Goal: Navigation & Orientation: Understand site structure

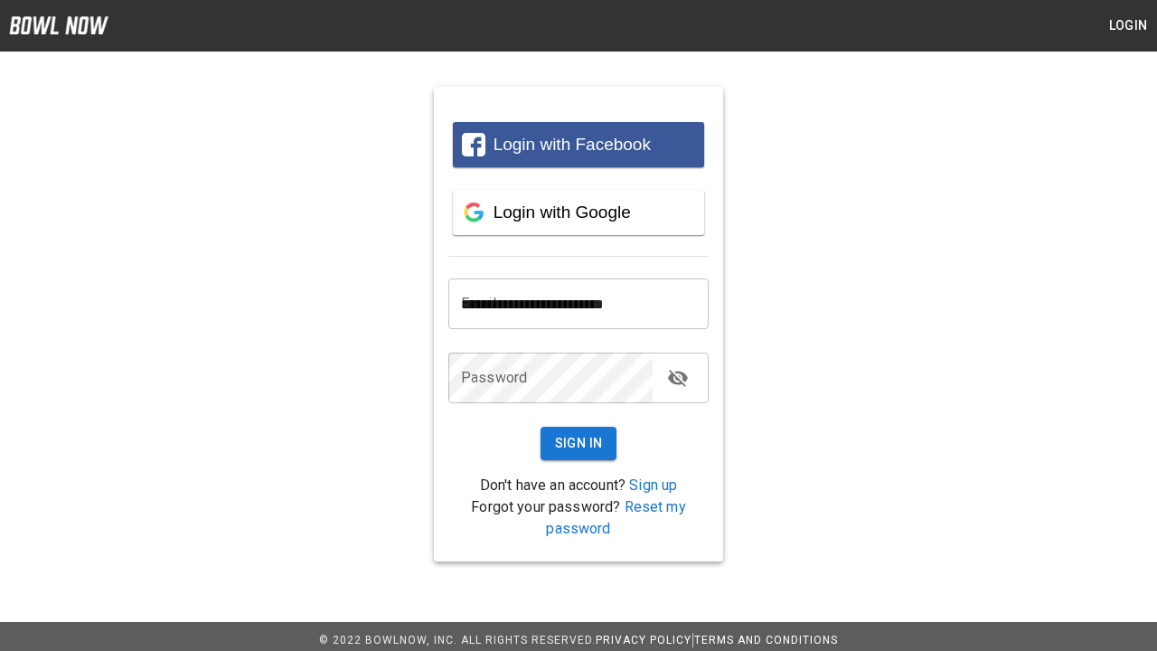
type input "**********"
click at [579, 443] on button "Sign In" at bounding box center [579, 443] width 77 height 33
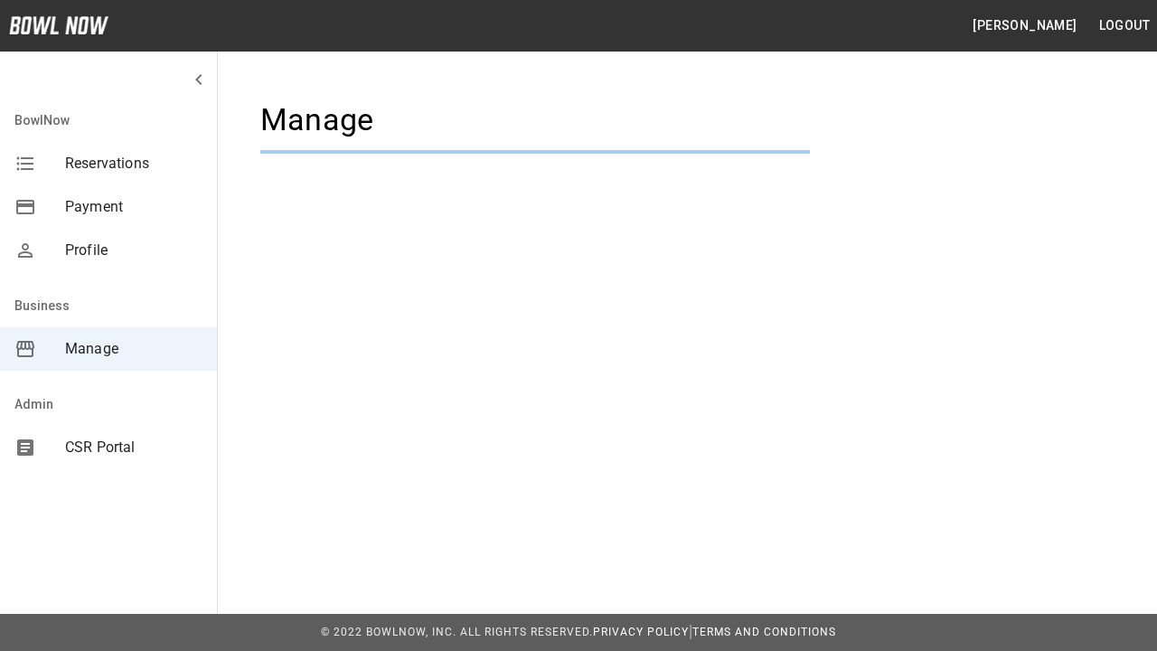
click at [108, 349] on span "Manage" at bounding box center [133, 349] width 137 height 22
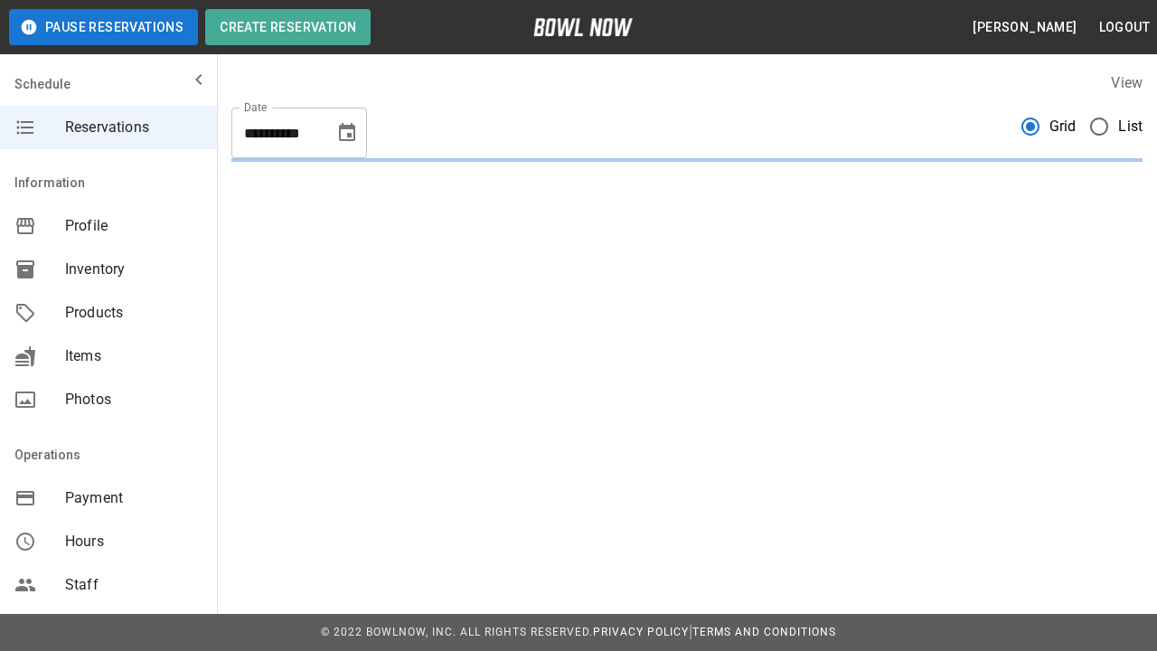
click at [108, 226] on span "Profile" at bounding box center [133, 226] width 137 height 22
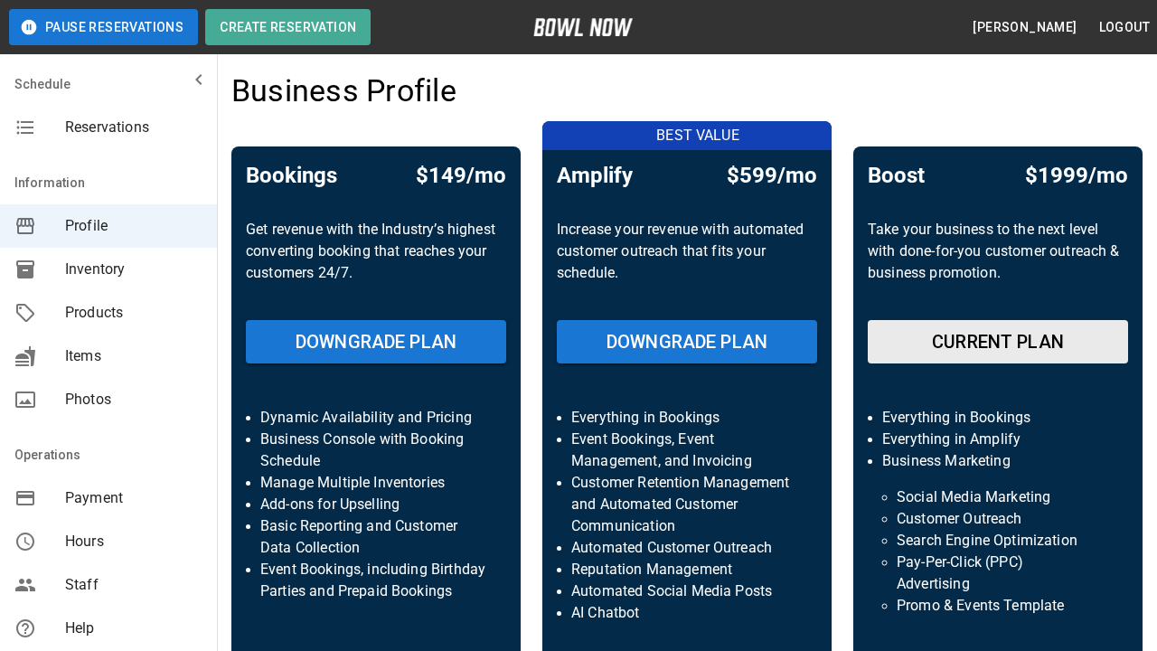
click at [108, 269] on span "Inventory" at bounding box center [133, 270] width 137 height 22
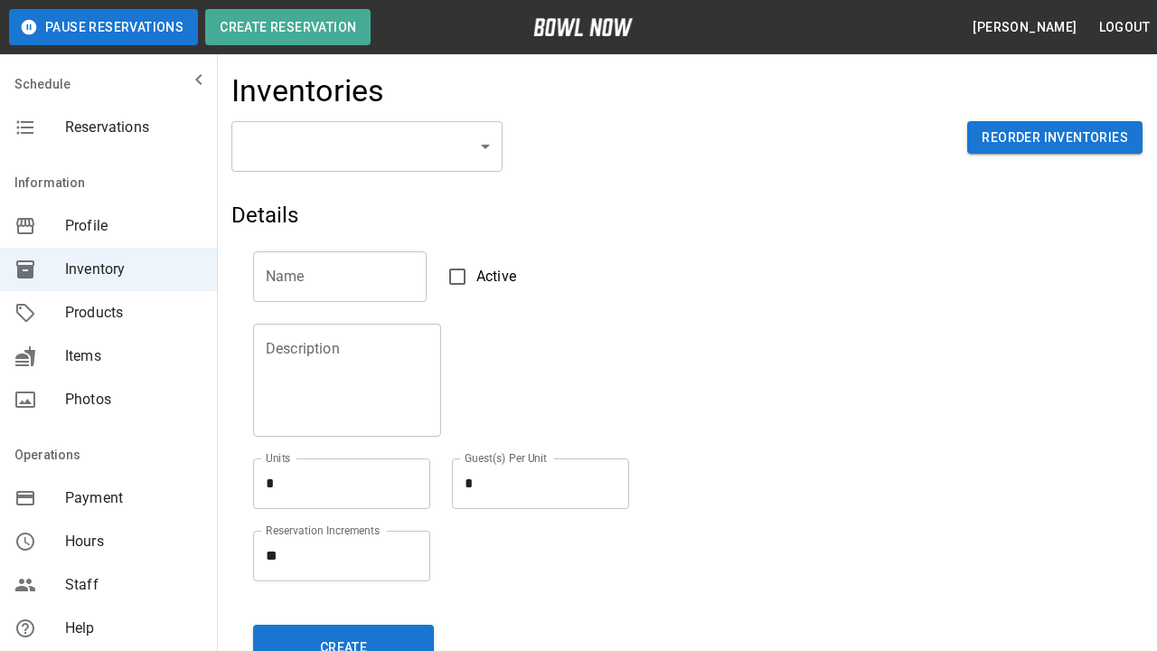
click at [108, 313] on span "Products" at bounding box center [133, 313] width 137 height 22
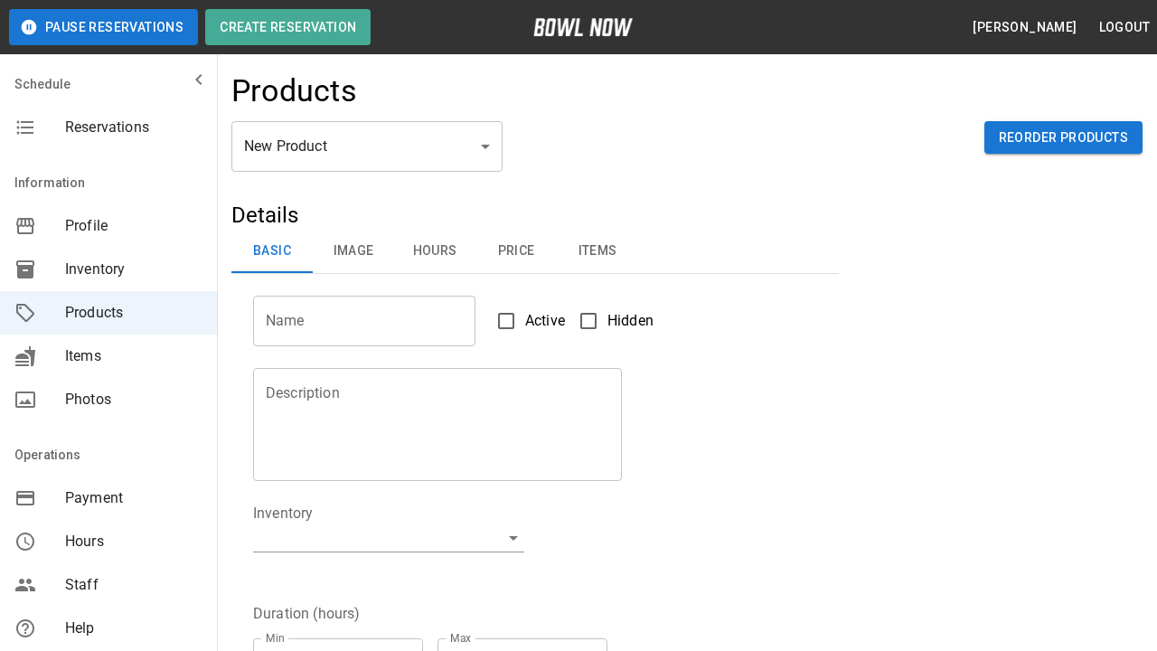
click at [108, 356] on span "Items" at bounding box center [133, 356] width 137 height 22
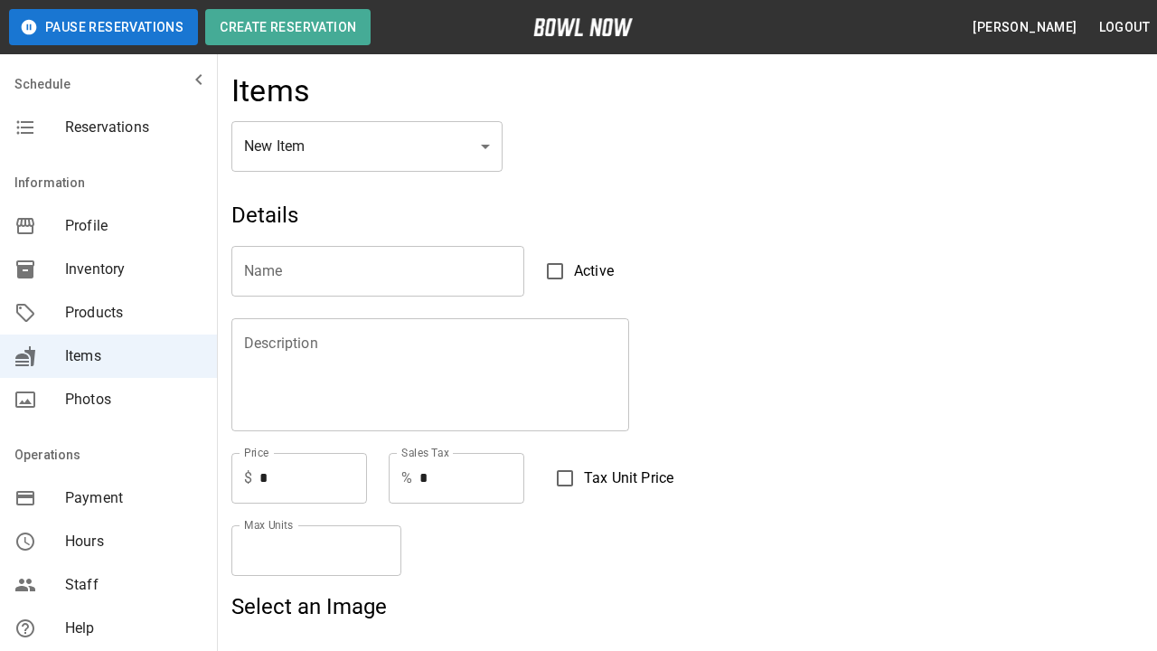
click at [108, 400] on span "Photos" at bounding box center [133, 400] width 137 height 22
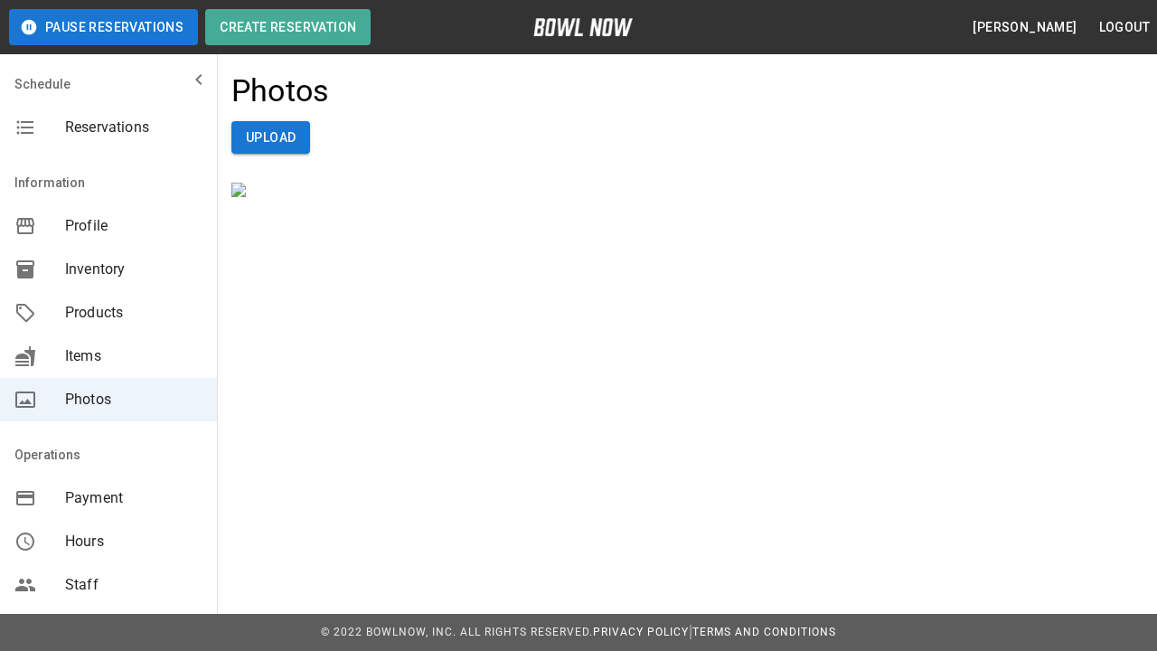
click at [108, 498] on span "Payment" at bounding box center [133, 498] width 137 height 22
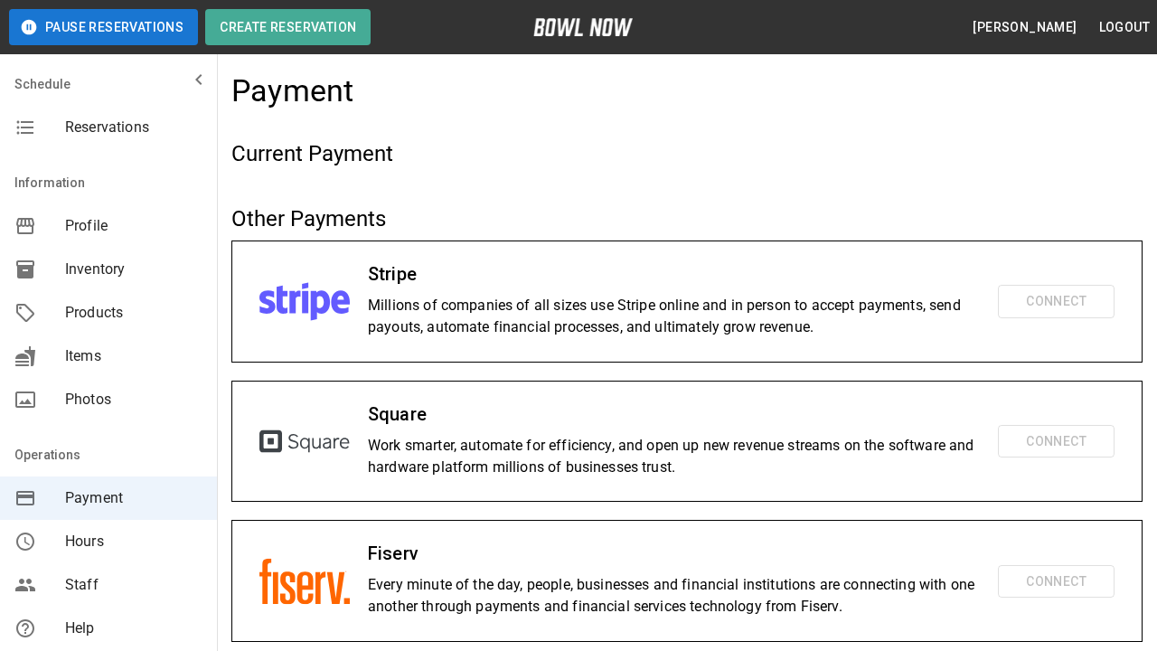
click at [108, 542] on span "Hours" at bounding box center [133, 542] width 137 height 22
